Goal: Information Seeking & Learning: Learn about a topic

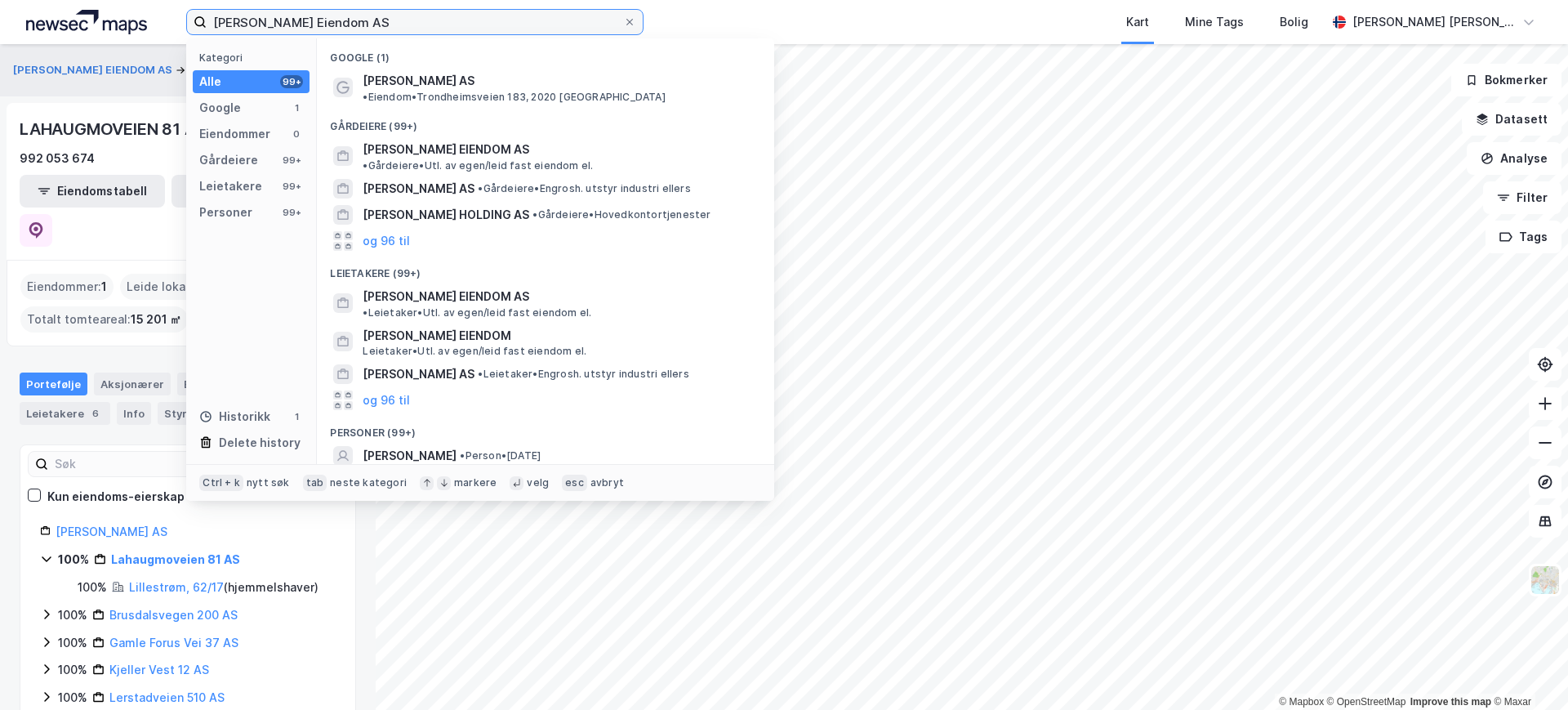
drag, startPoint x: 359, startPoint y: 29, endPoint x: 155, endPoint y: 10, distance: 204.9
click at [155, 10] on div "[PERSON_NAME] Eiendom AS Kategori Alle 99+ Google 1 Eiendommer 0 Gårdeiere 99+ …" at bounding box center [784, 22] width 1568 height 44
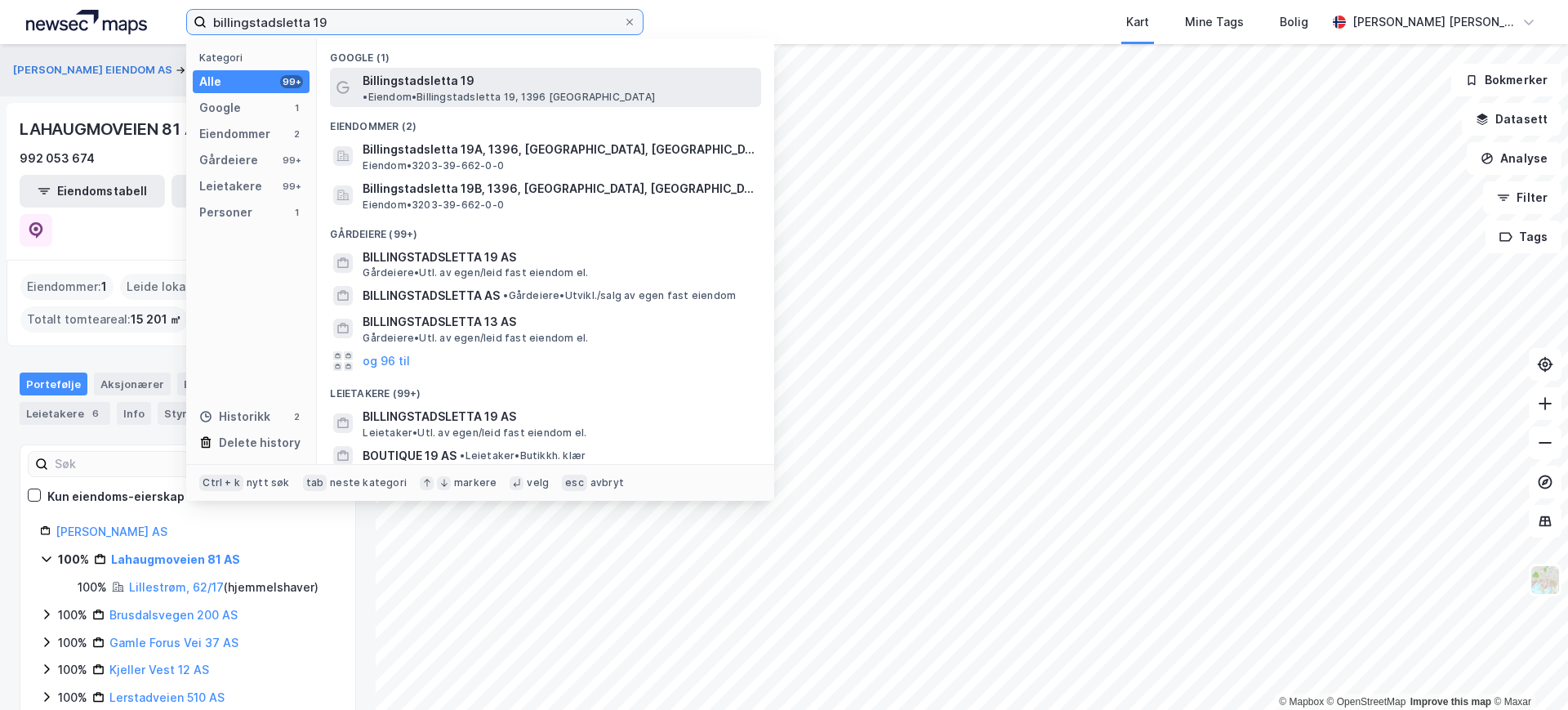
type input "billingstadsletta 19"
click at [403, 78] on span "Billingstadsletta 19" at bounding box center [418, 81] width 111 height 20
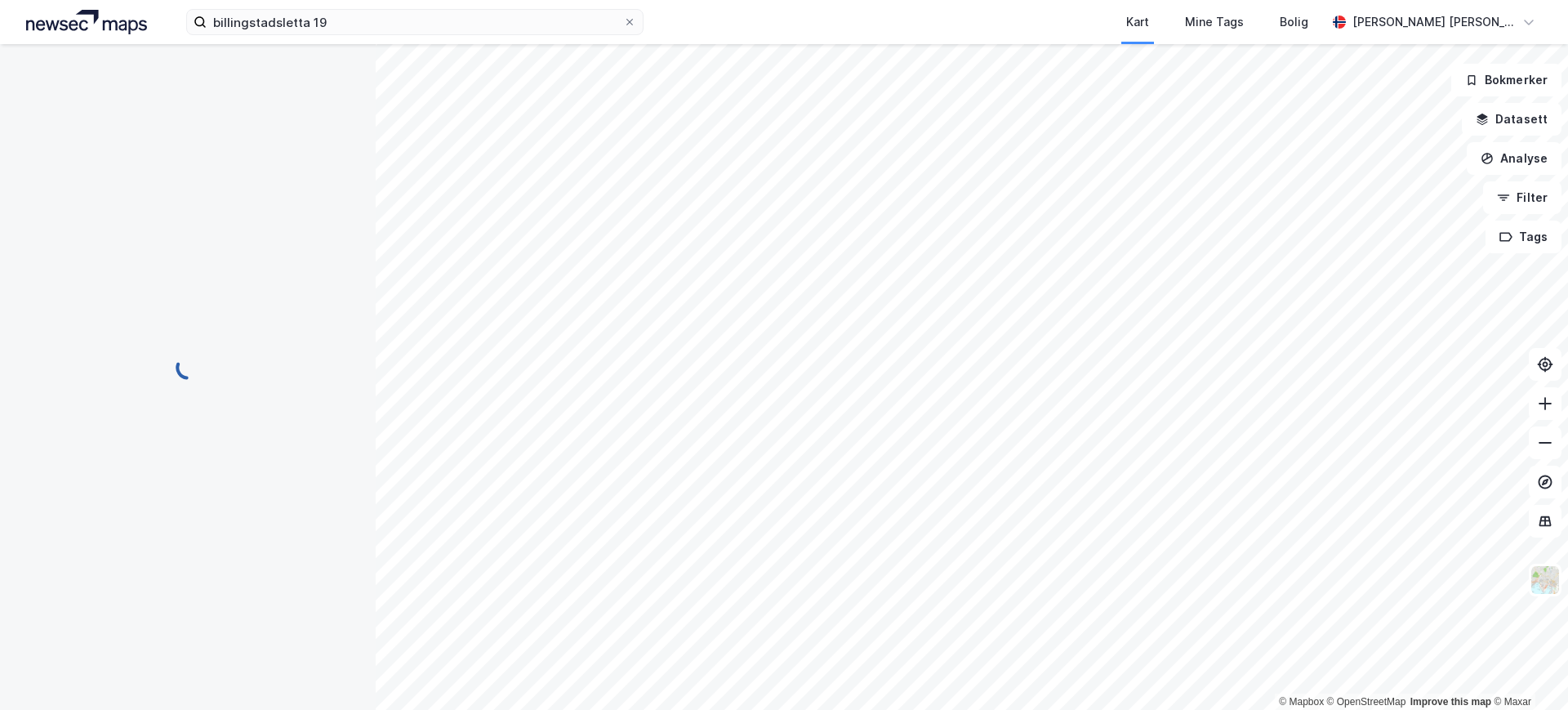
scroll to position [1, 0]
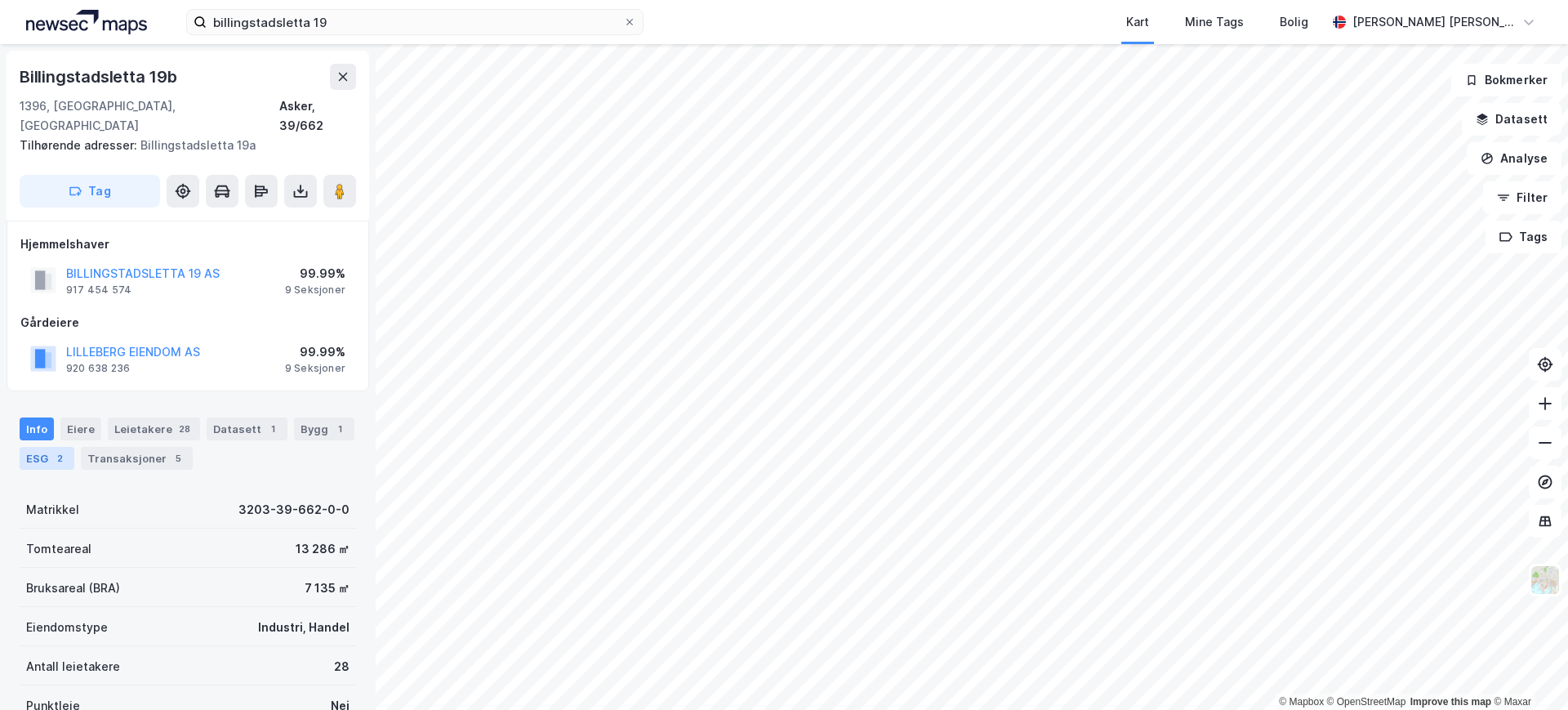
click at [68, 450] on div "2" at bounding box center [59, 458] width 17 height 17
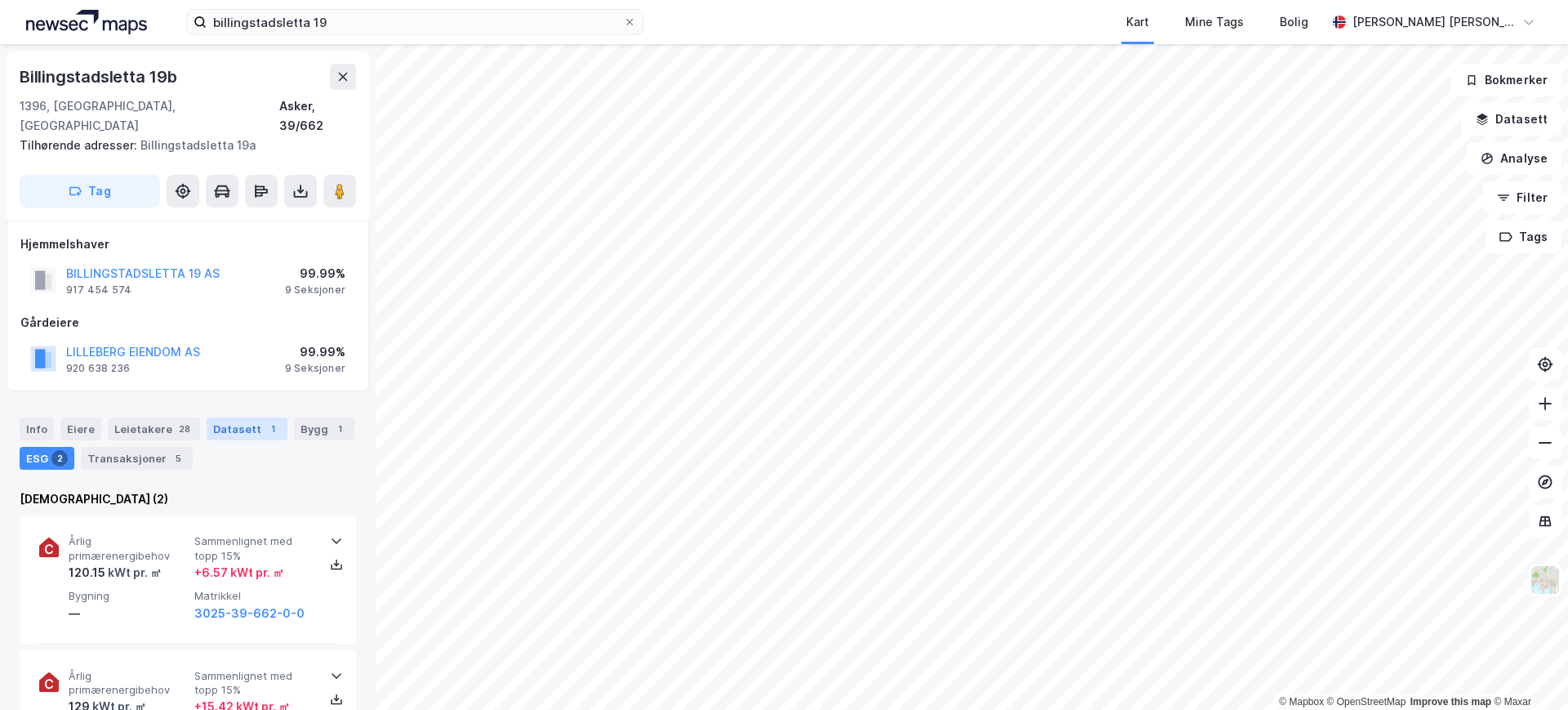
click at [264, 420] on div "1" at bounding box center [272, 428] width 17 height 17
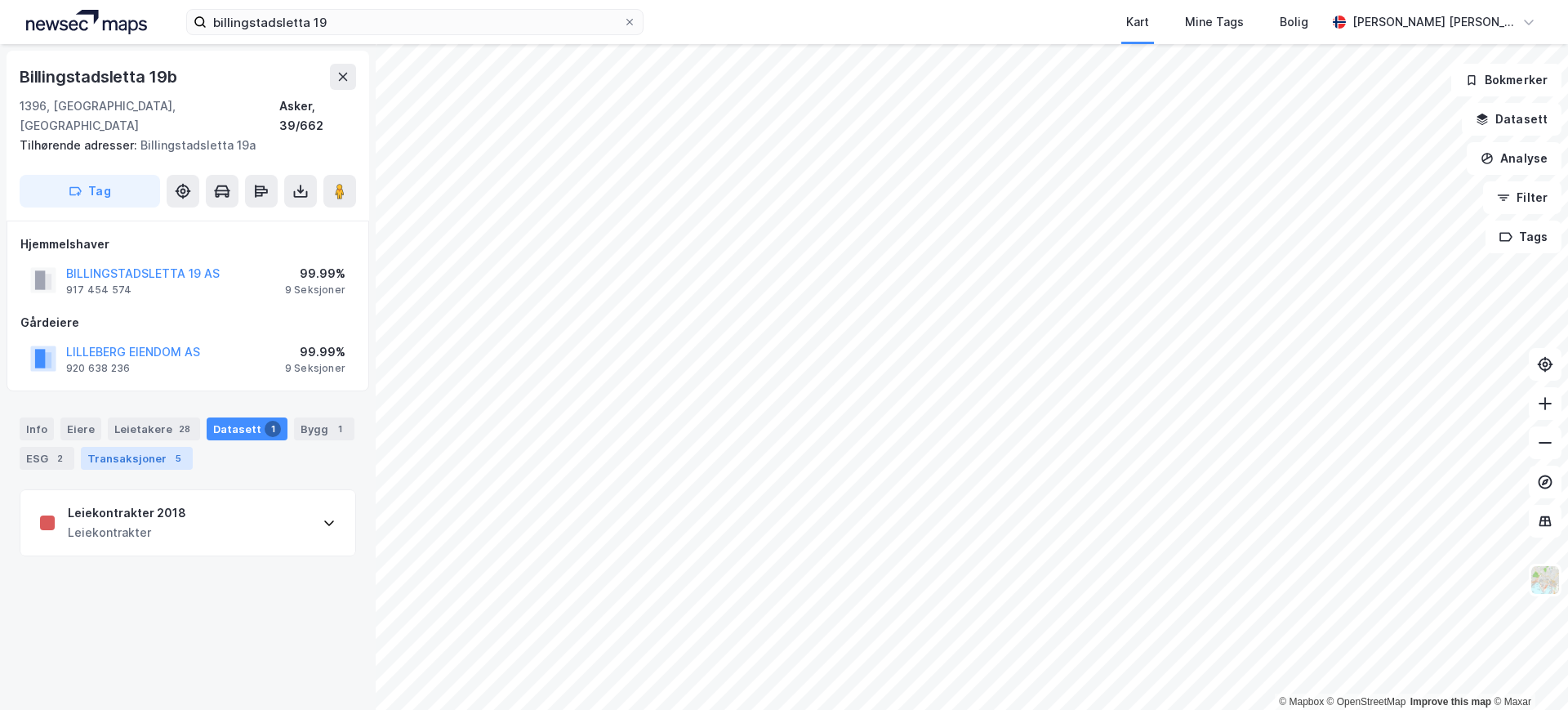
click at [192, 447] on div "Transaksjoner 5" at bounding box center [136, 458] width 111 height 23
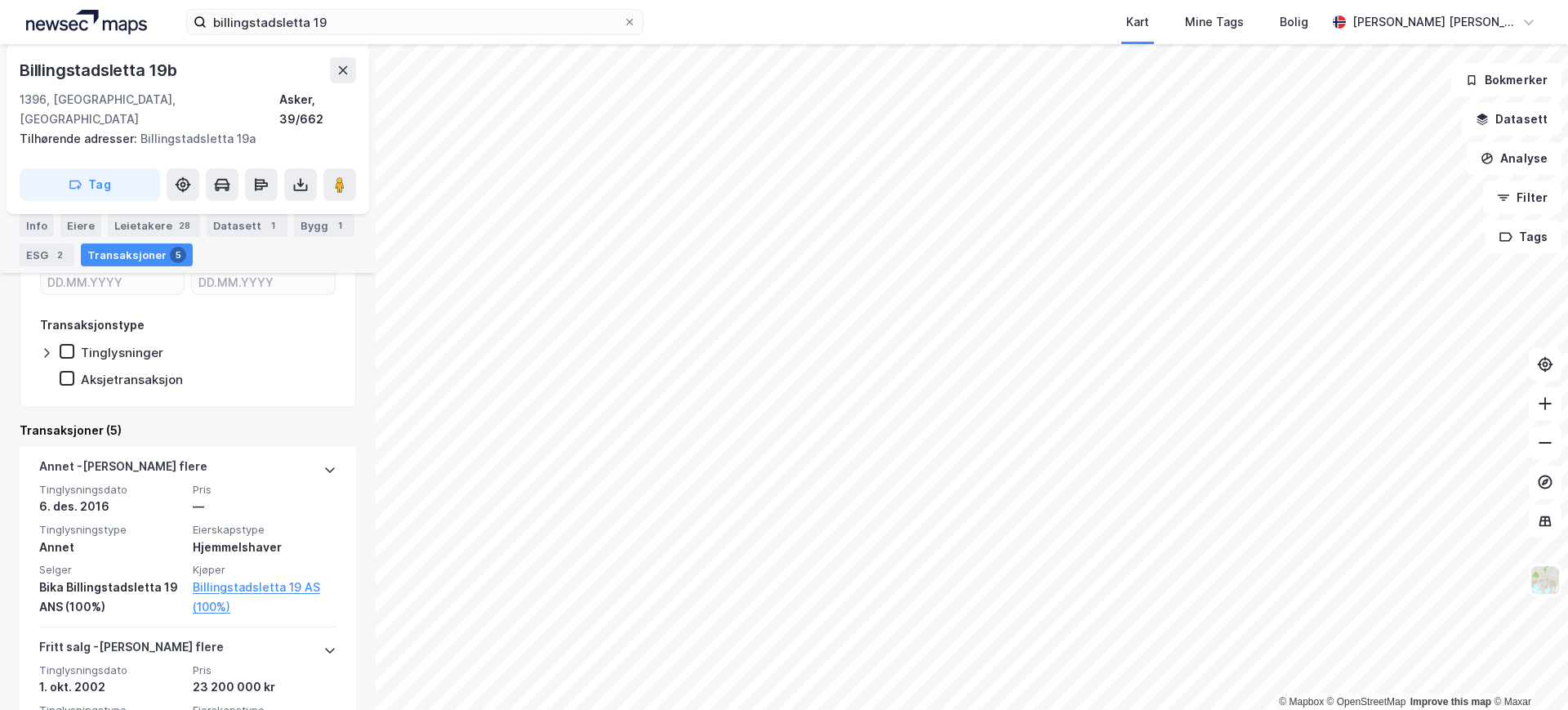
scroll to position [111, 0]
